Goal: Check status: Check status

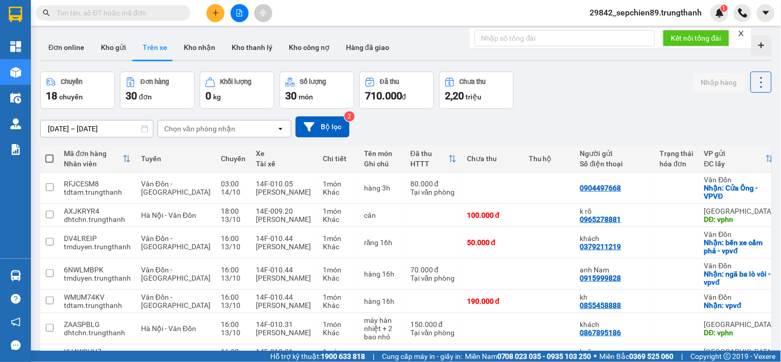
click at [89, 127] on input "[DATE] – [DATE]" at bounding box center [97, 129] width 112 height 16
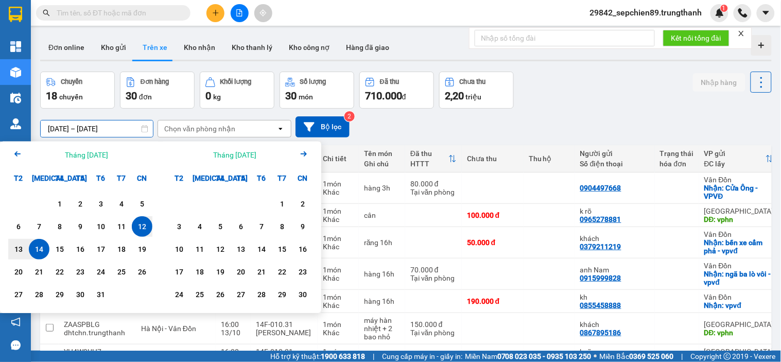
click at [38, 255] on div "14" at bounding box center [39, 249] width 14 height 12
type input "[DATE] – [DATE]"
